Goal: Check status

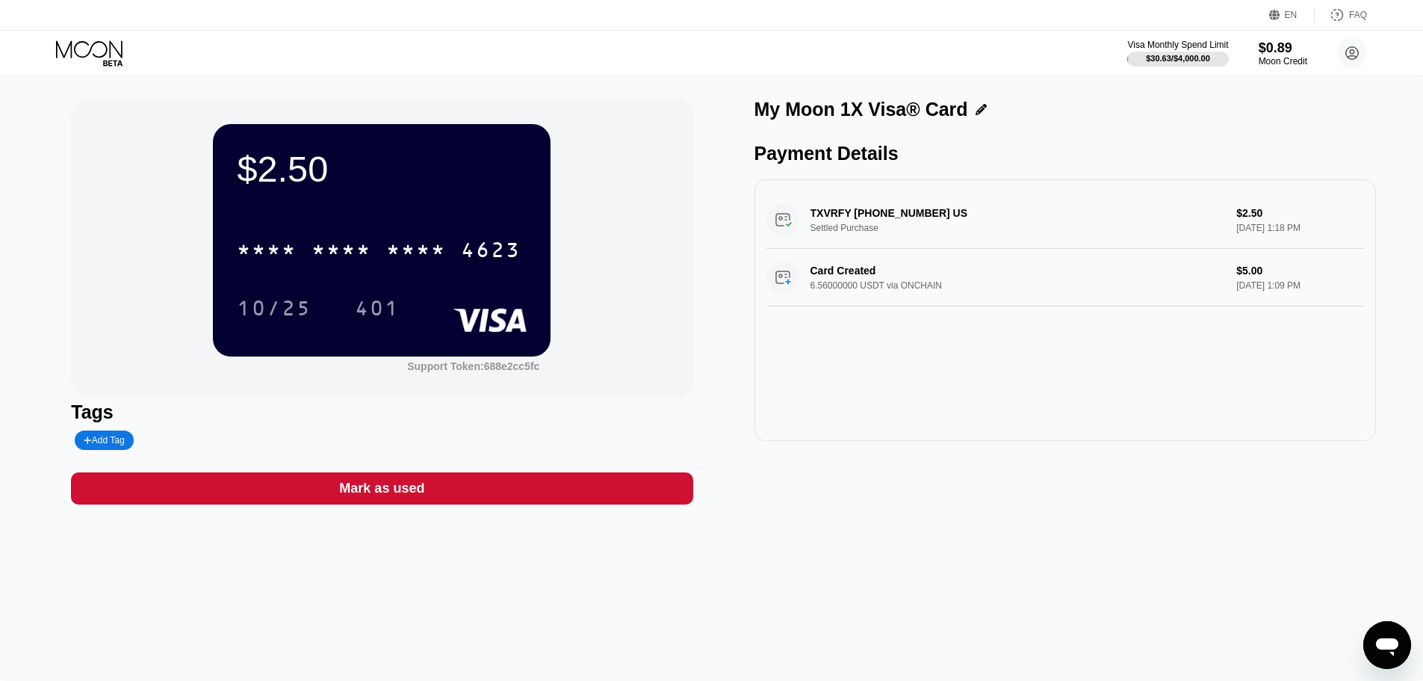
click at [86, 42] on icon at bounding box center [89, 48] width 66 height 17
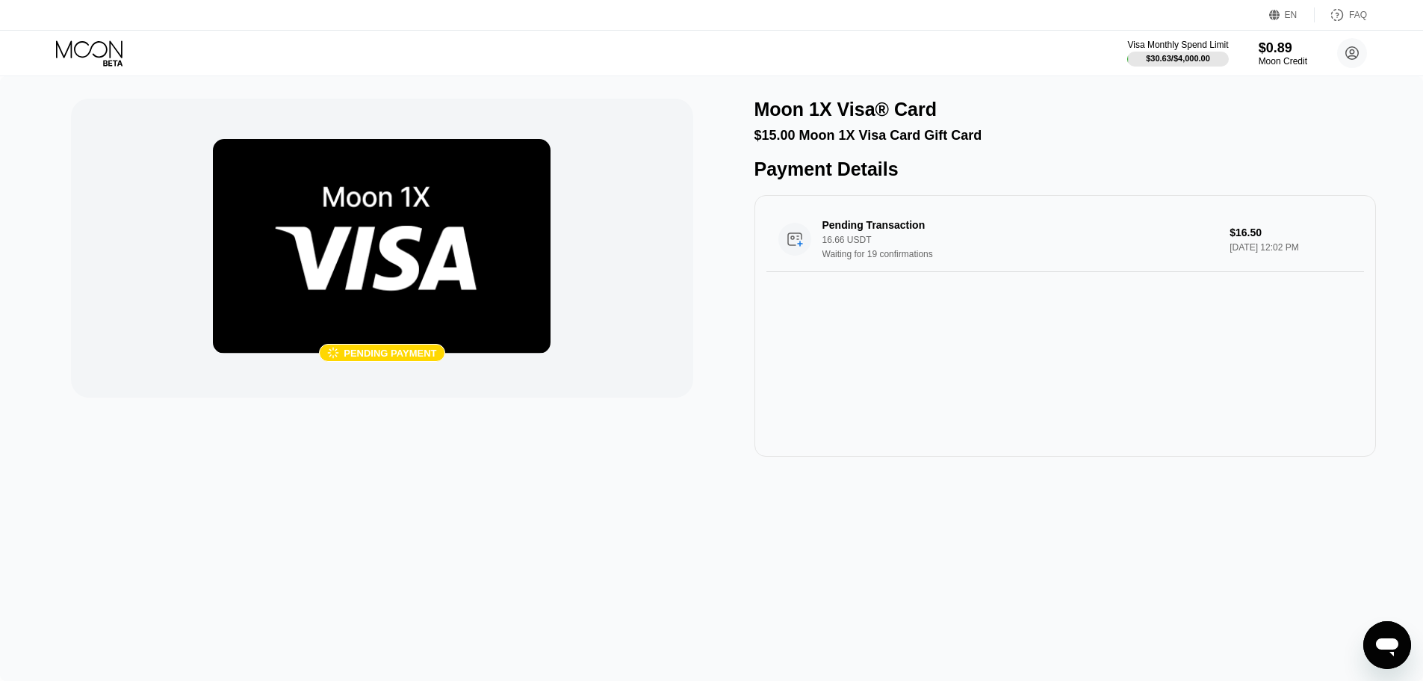
click at [652, 356] on div " Pending payment" at bounding box center [382, 248] width 622 height 299
click at [427, 256] on img at bounding box center [382, 246] width 338 height 214
click at [662, 554] on div " Pending payment Moon 1X Visa® Card $15.00 Moon 1X Visa Card Gift Card Payment…" at bounding box center [711, 378] width 1423 height 604
drag, startPoint x: 991, startPoint y: 564, endPoint x: 984, endPoint y: 561, distance: 8.0
click at [989, 564] on div " Pending payment Moon 1X Visa® Card $15.00 Moon 1X Visa Card Gift Card Payment…" at bounding box center [711, 378] width 1423 height 604
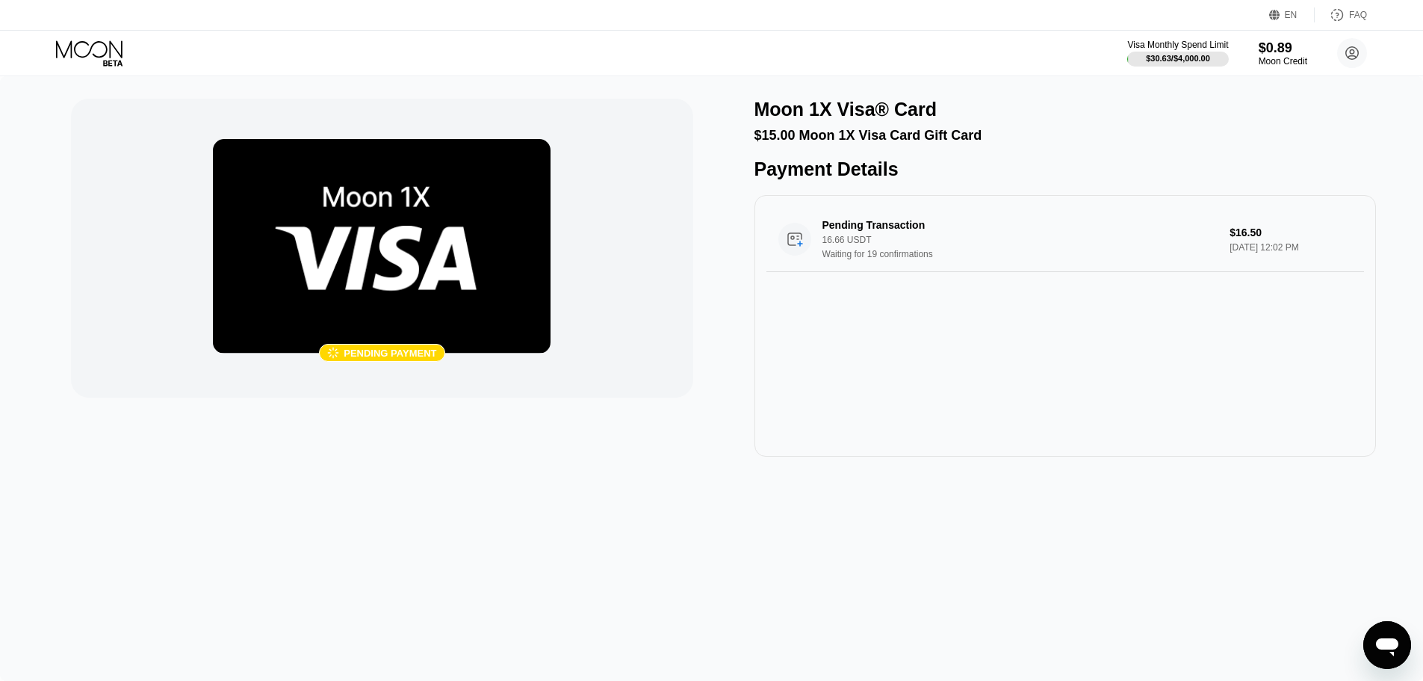
click at [879, 478] on div " Pending payment Moon 1X Visa® Card $15.00 Moon 1X Visa Card Gift Card Payment…" at bounding box center [711, 378] width 1423 height 604
click at [99, 58] on icon at bounding box center [90, 53] width 69 height 26
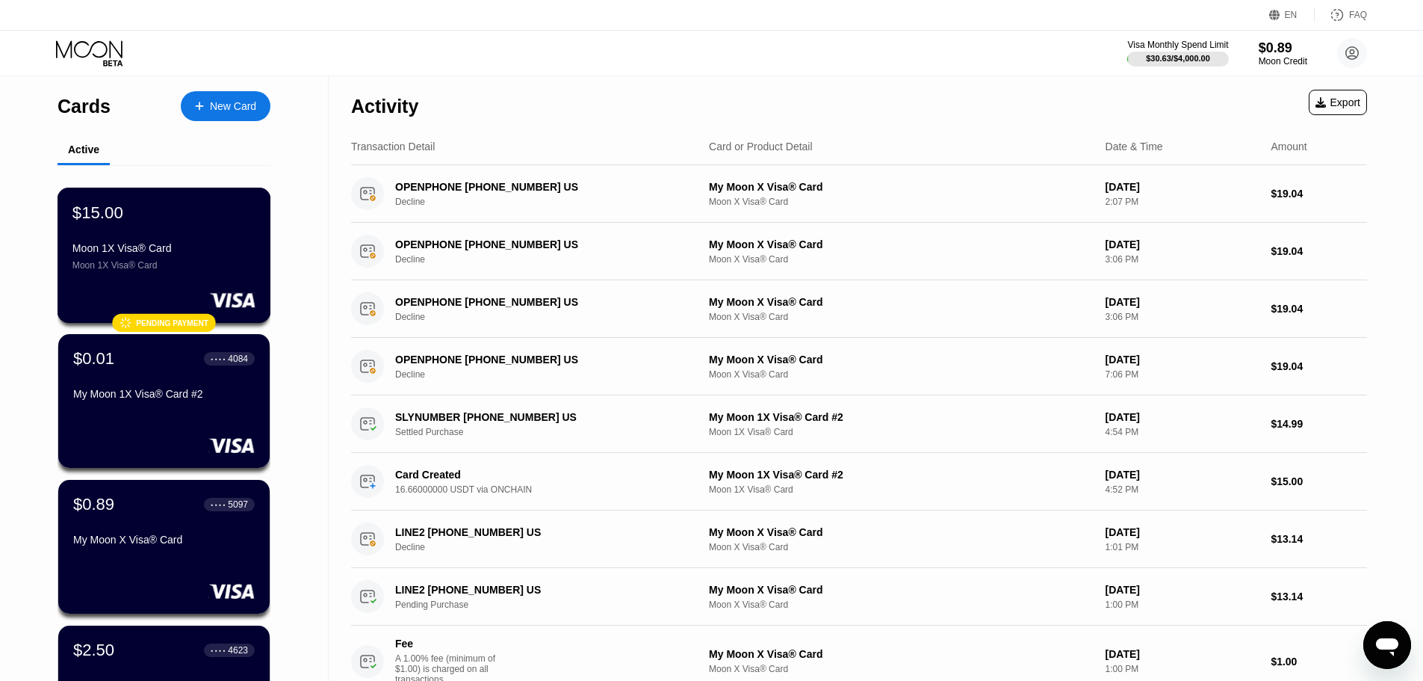
click at [230, 239] on div "$15.00 Moon 1X Visa® Card Moon 1X Visa® Card" at bounding box center [163, 236] width 183 height 68
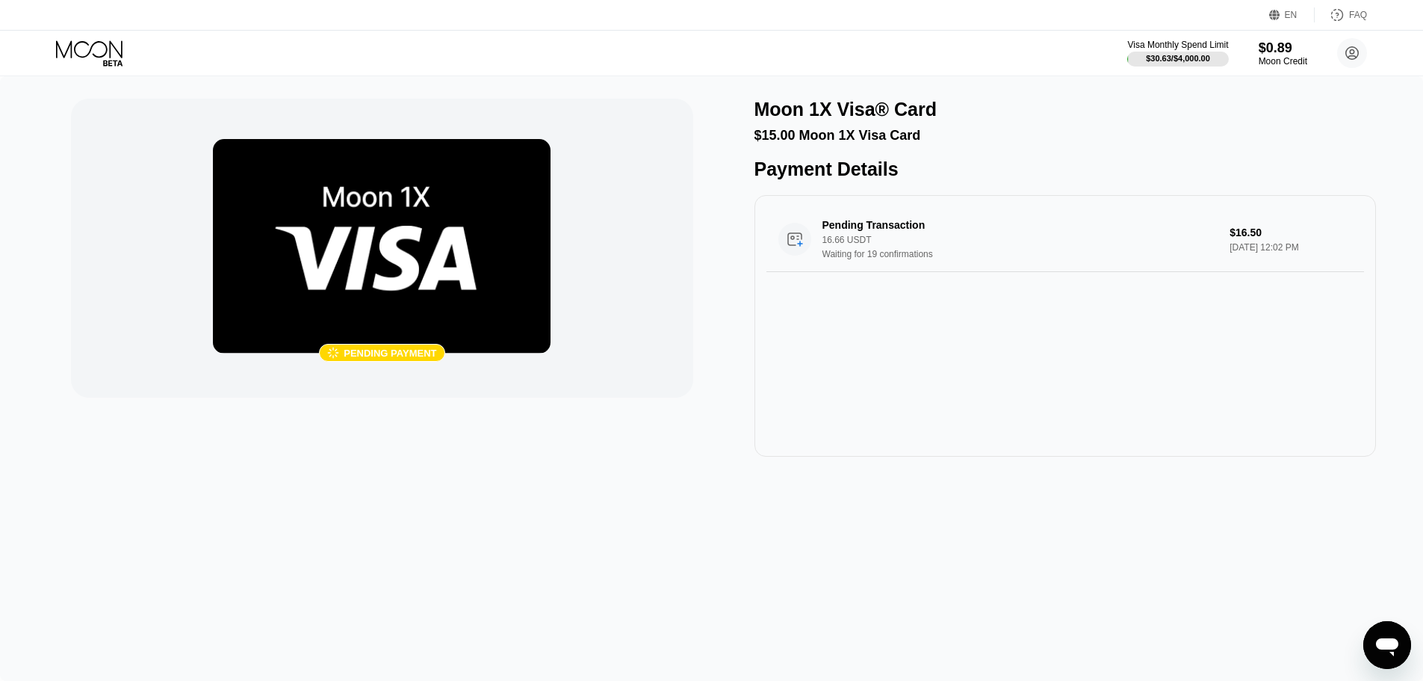
click at [601, 412] on div " Pending payment" at bounding box center [382, 278] width 622 height 358
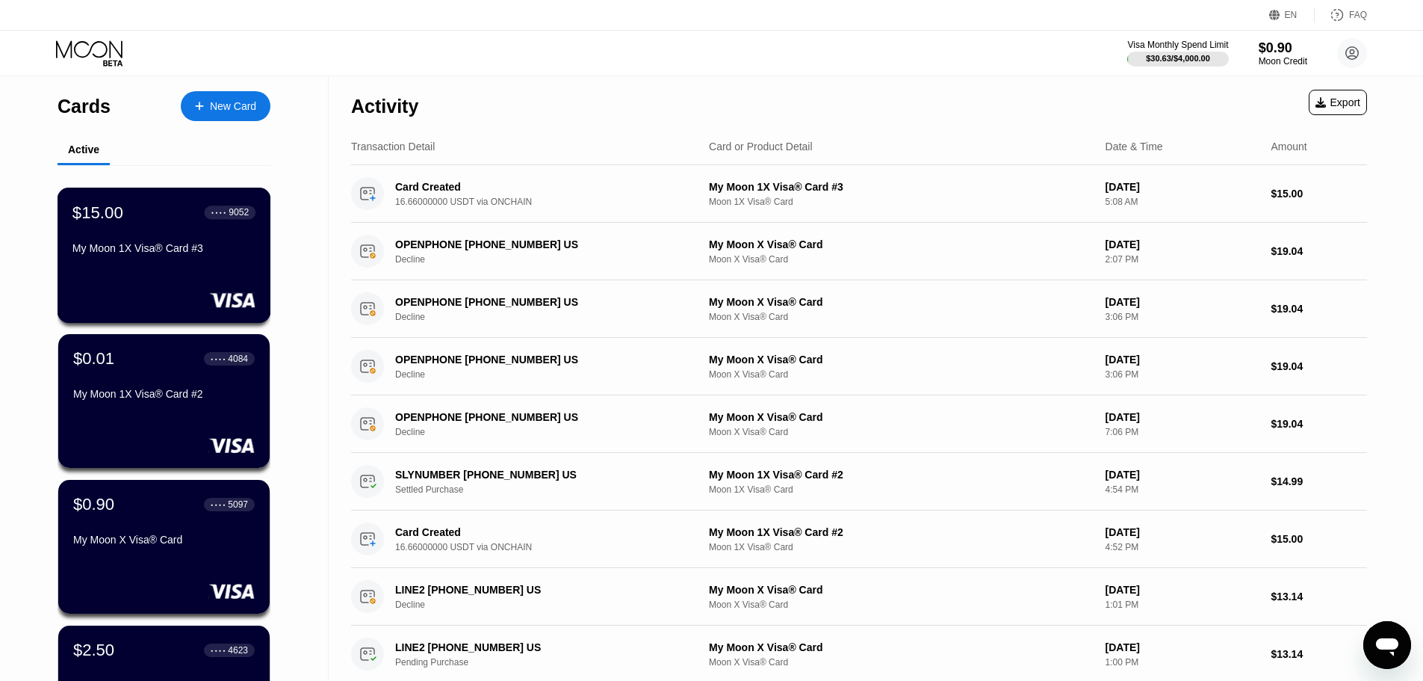
click at [233, 254] on div "My Moon 1X Visa® Card #3" at bounding box center [163, 248] width 183 height 12
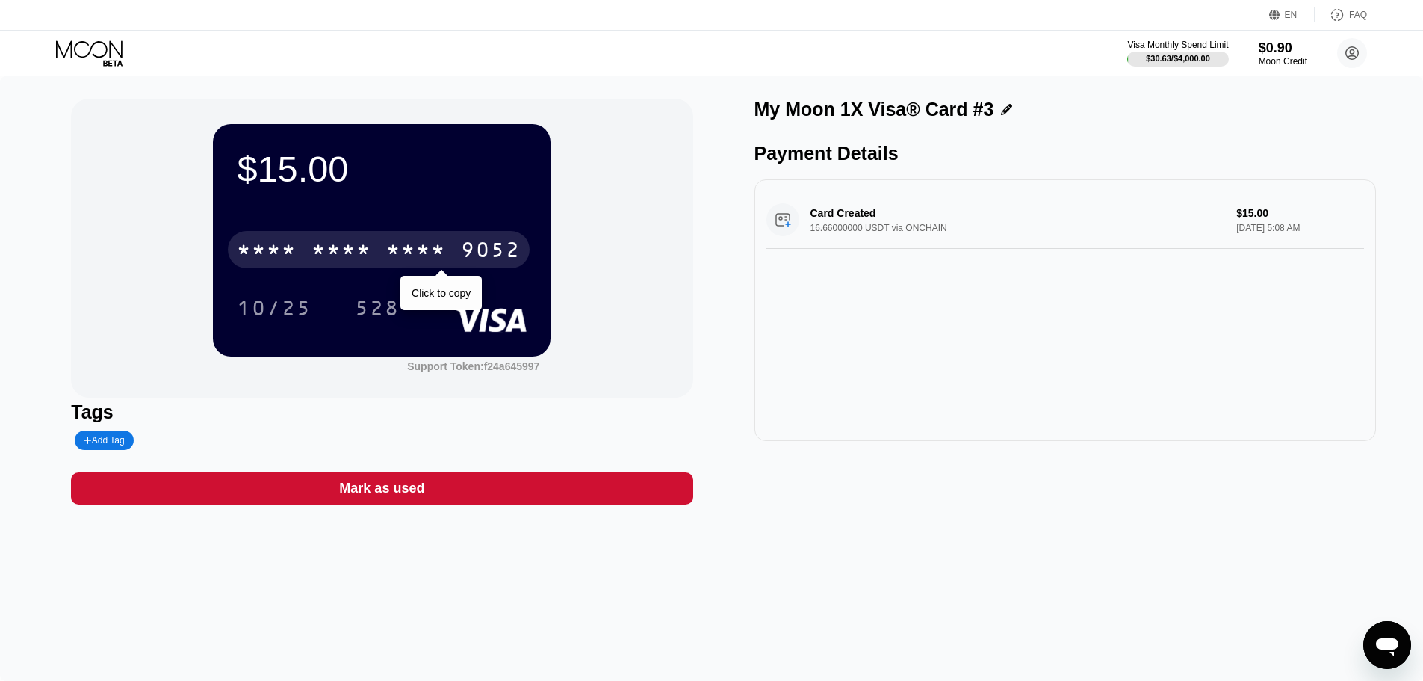
click at [363, 247] on div "* * * *" at bounding box center [342, 252] width 60 height 24
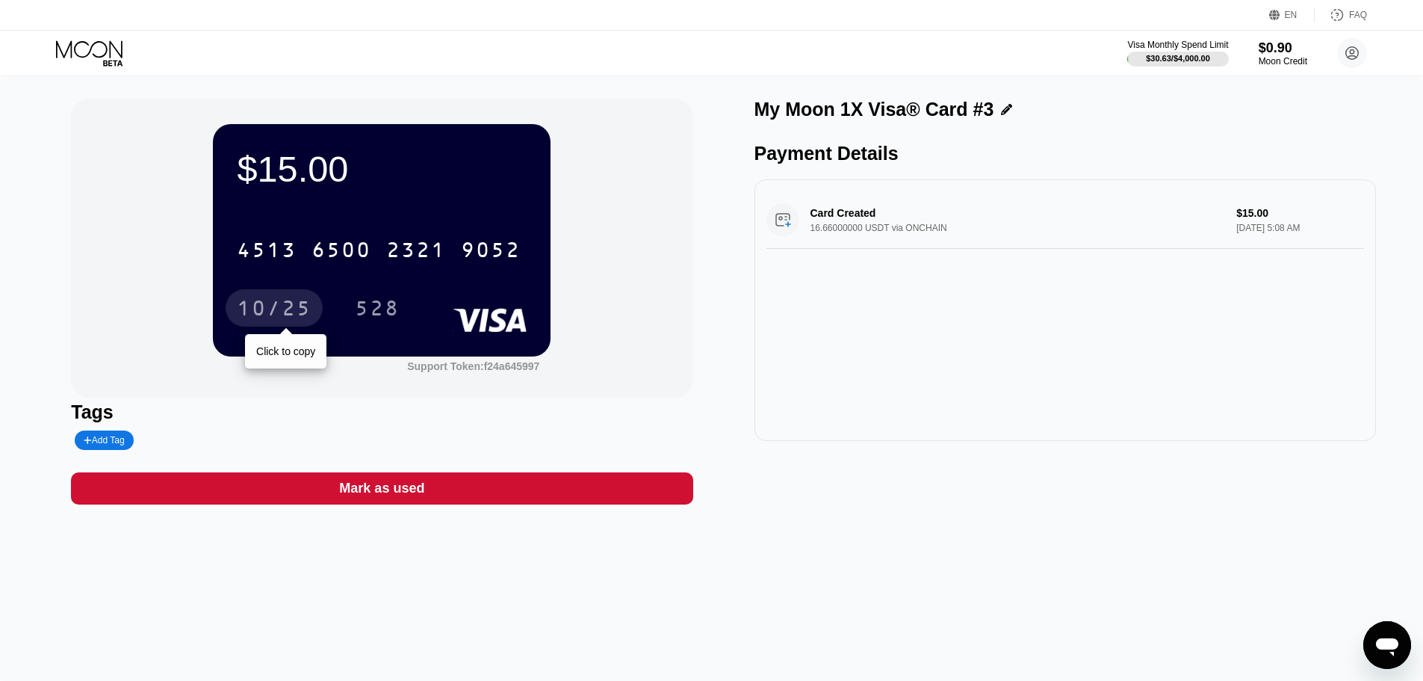
click at [288, 312] on div "10/25" at bounding box center [274, 310] width 75 height 24
